Goal: Transaction & Acquisition: Purchase product/service

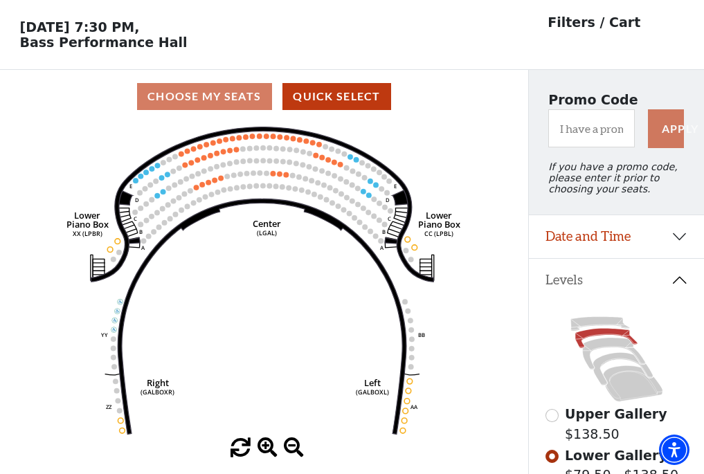
scroll to position [64, 0]
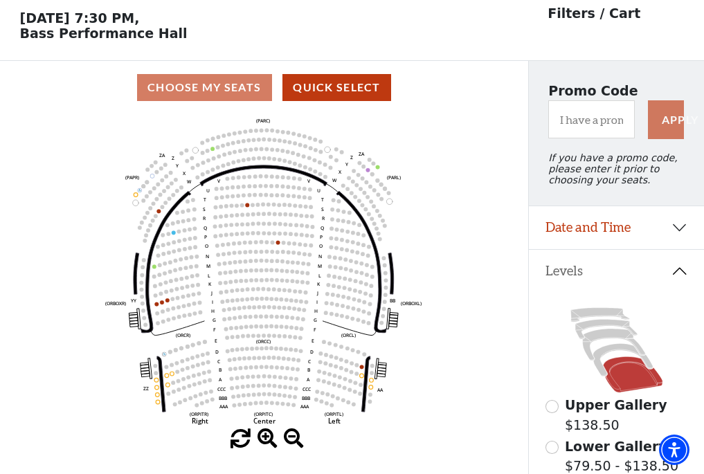
scroll to position [64, 0]
